Goal: Task Accomplishment & Management: Use online tool/utility

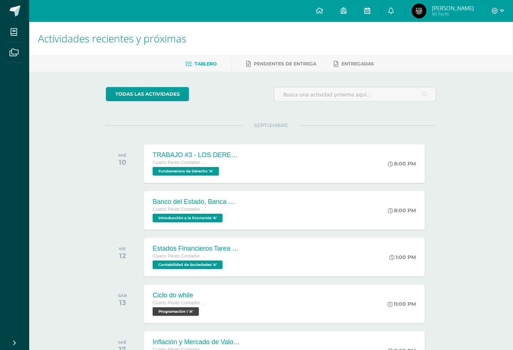
click at [370, 8] on icon at bounding box center [367, 10] width 6 height 7
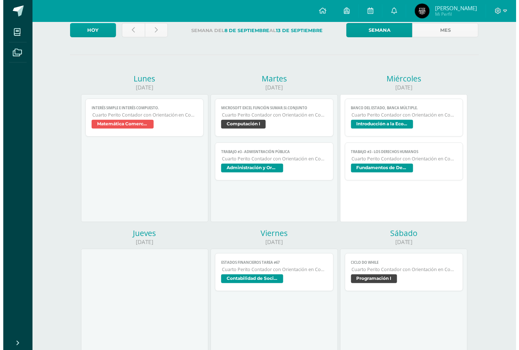
scroll to position [41, 0]
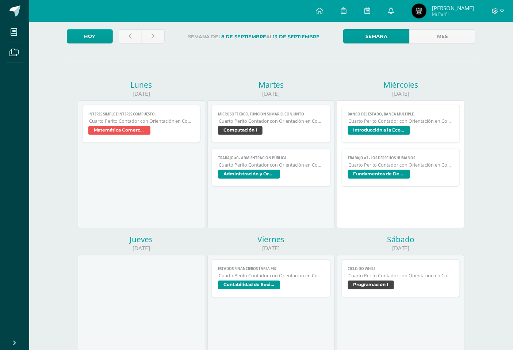
click at [262, 162] on span "Cuarto Perito Contador con Orientación en Computación" at bounding box center [271, 165] width 105 height 6
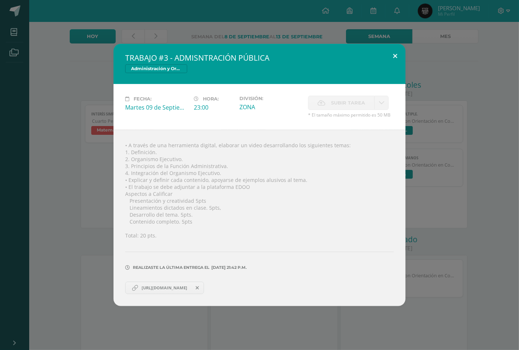
click at [400, 56] on button at bounding box center [395, 56] width 21 height 25
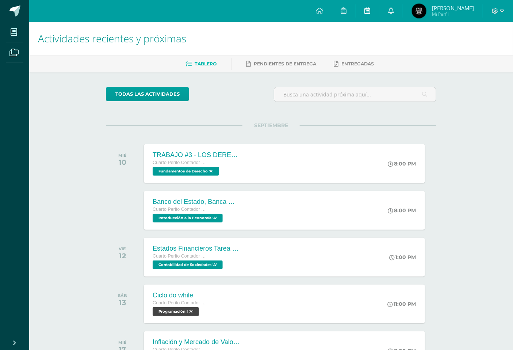
click at [370, 13] on icon at bounding box center [367, 10] width 6 height 7
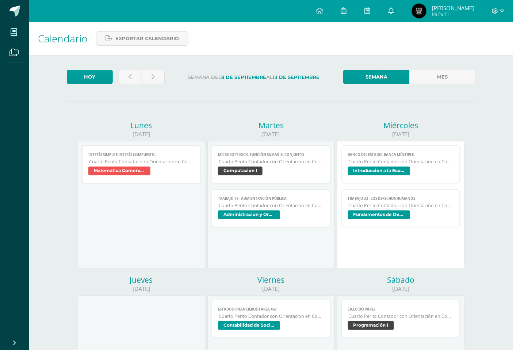
click at [225, 227] on link "TRABAJO #3 - ADMISNTRACIÓN PÚBLICA Cuarto Perito Contador con Orientación en Co…" at bounding box center [271, 208] width 119 height 38
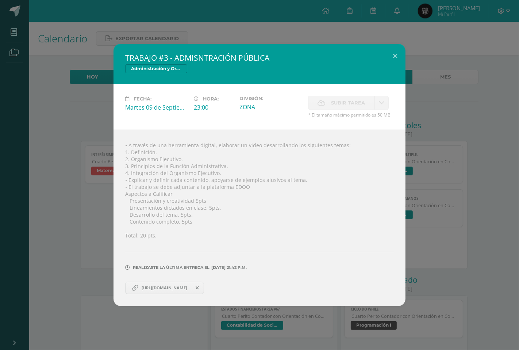
click at [197, 291] on link "[URL][DOMAIN_NAME]" at bounding box center [164, 287] width 79 height 12
